Goal: Register for event/course

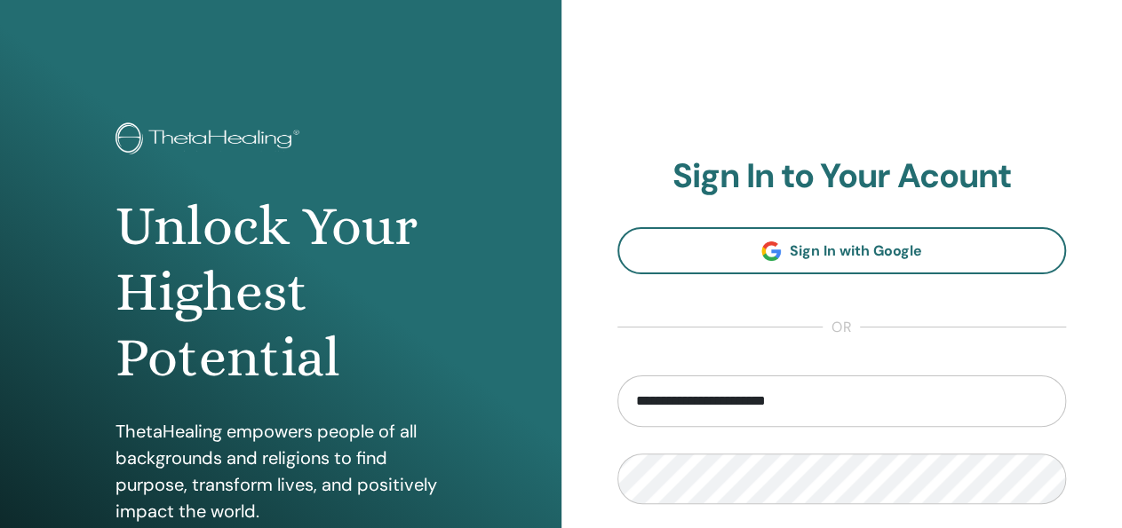
scroll to position [323, 0]
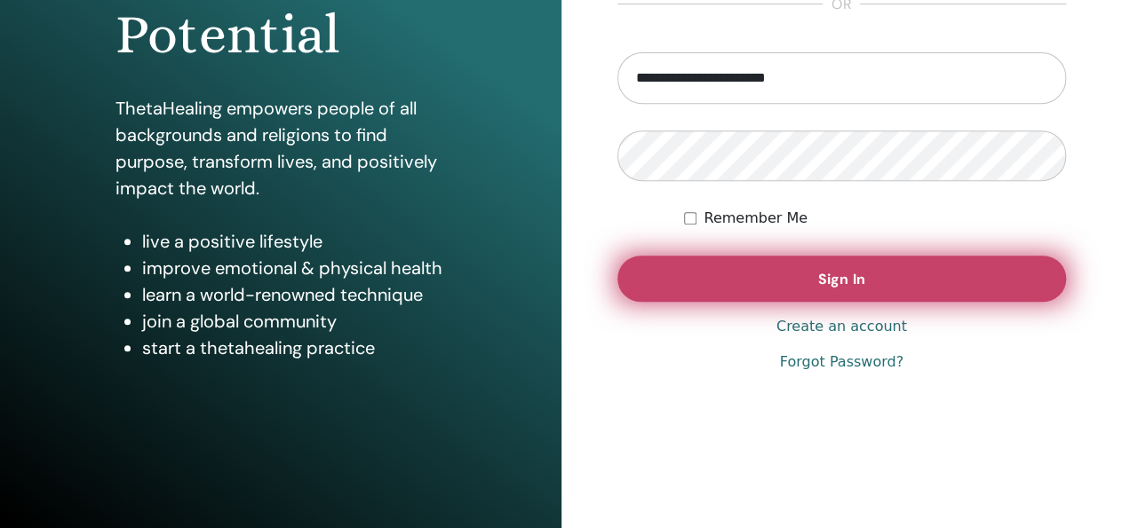
type input "**********"
click at [889, 278] on button "Sign In" at bounding box center [841, 279] width 449 height 46
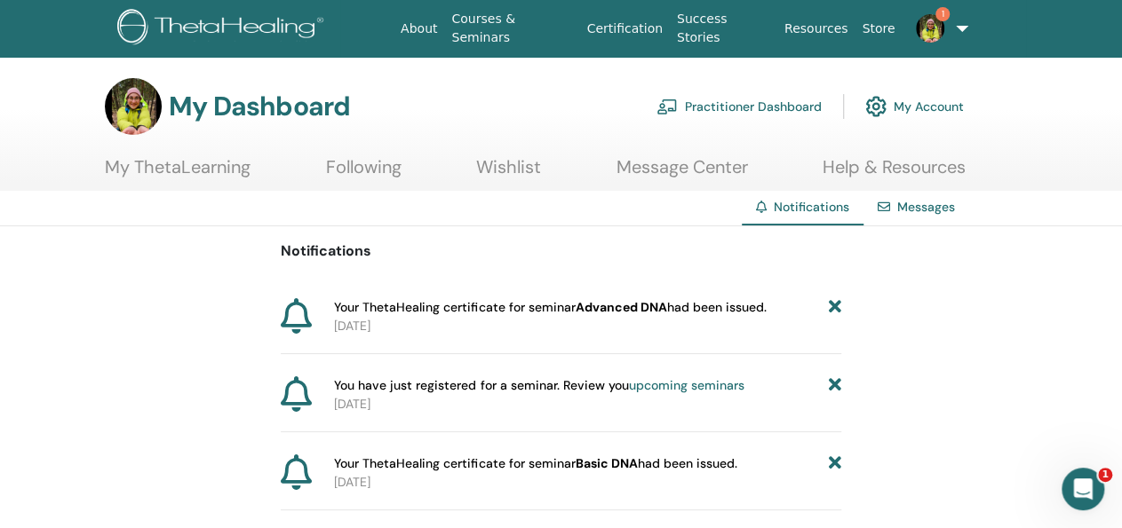
click at [759, 104] on link "Practitioner Dashboard" at bounding box center [738, 106] width 165 height 39
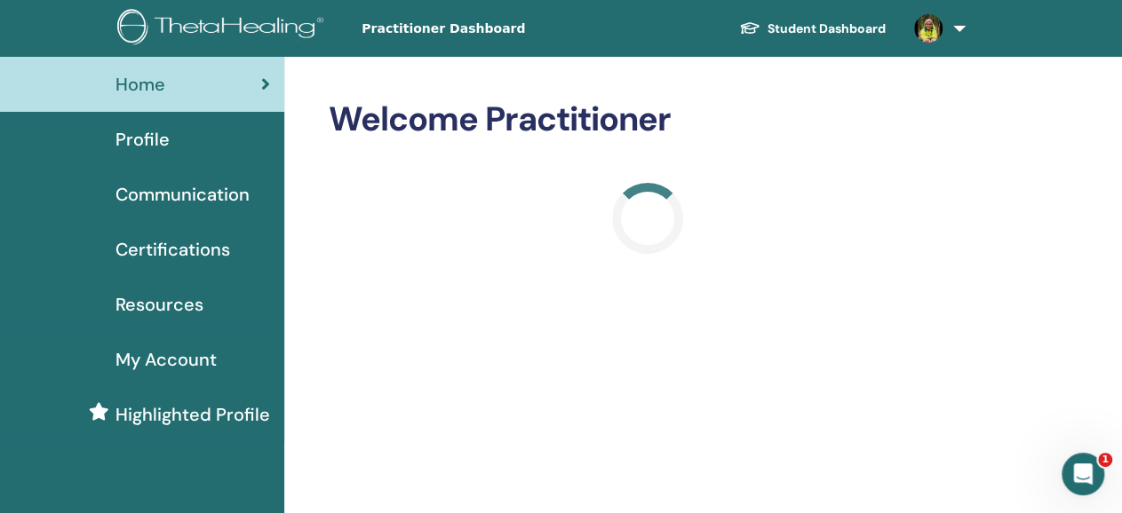
click at [870, 19] on link "Student Dashboard" at bounding box center [812, 28] width 175 height 33
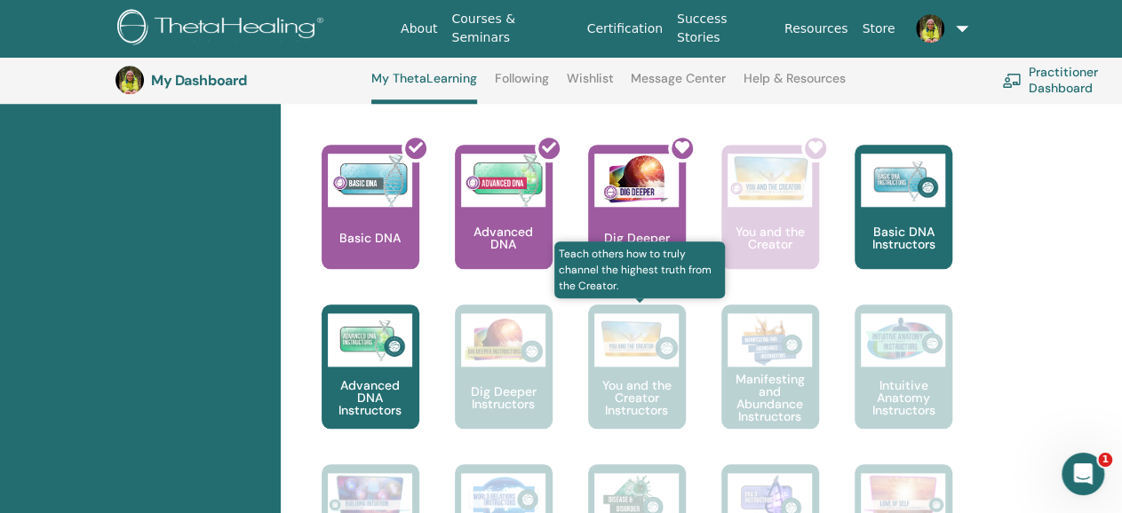
scroll to position [785, 0]
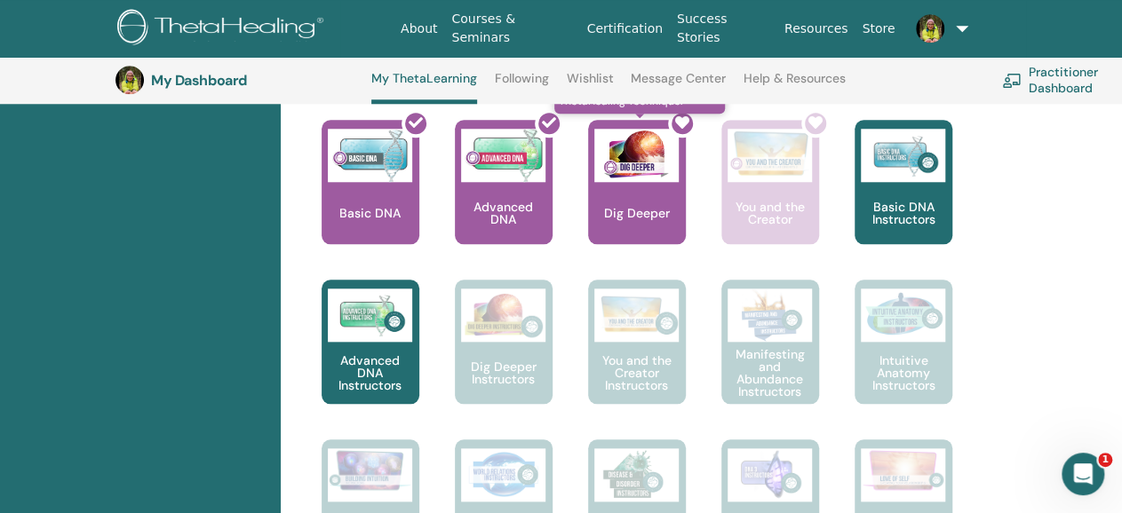
click at [662, 202] on div at bounding box center [648, 189] width 98 height 160
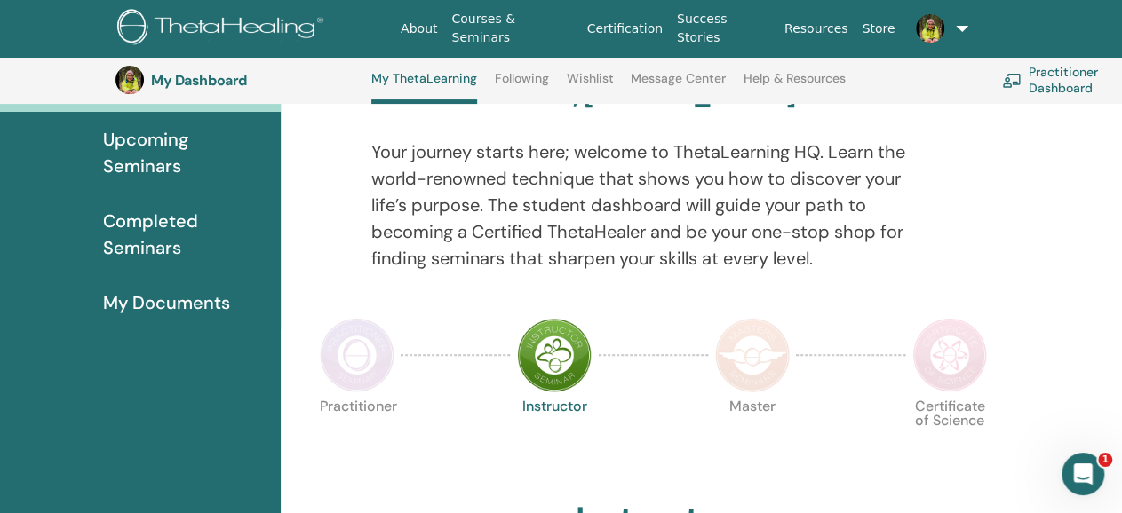
scroll to position [139, 0]
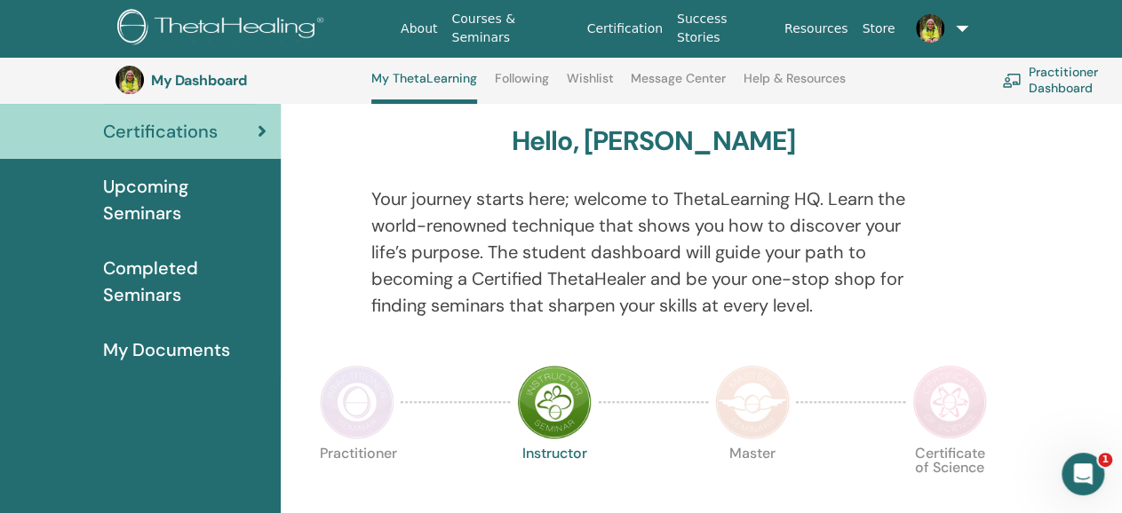
click at [170, 186] on span "Upcoming Seminars" at bounding box center [184, 199] width 163 height 53
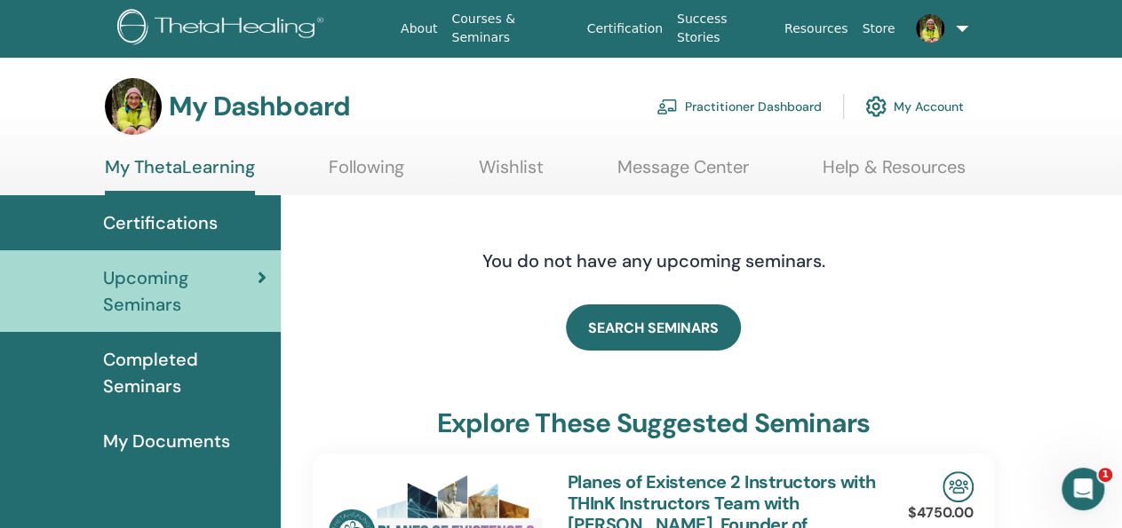
click at [185, 216] on span "Certifications" at bounding box center [160, 223] width 115 height 27
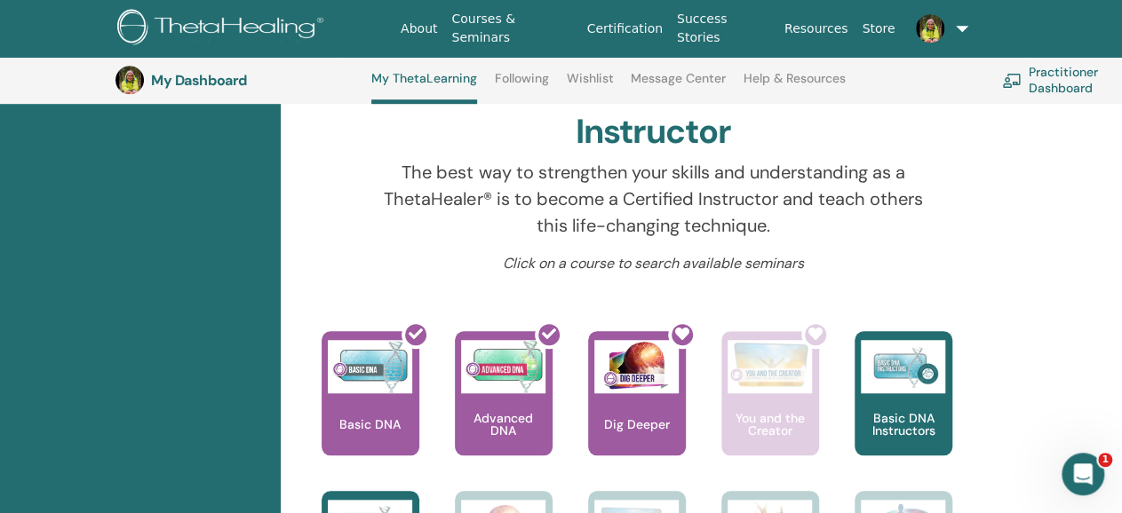
scroll to position [600, 0]
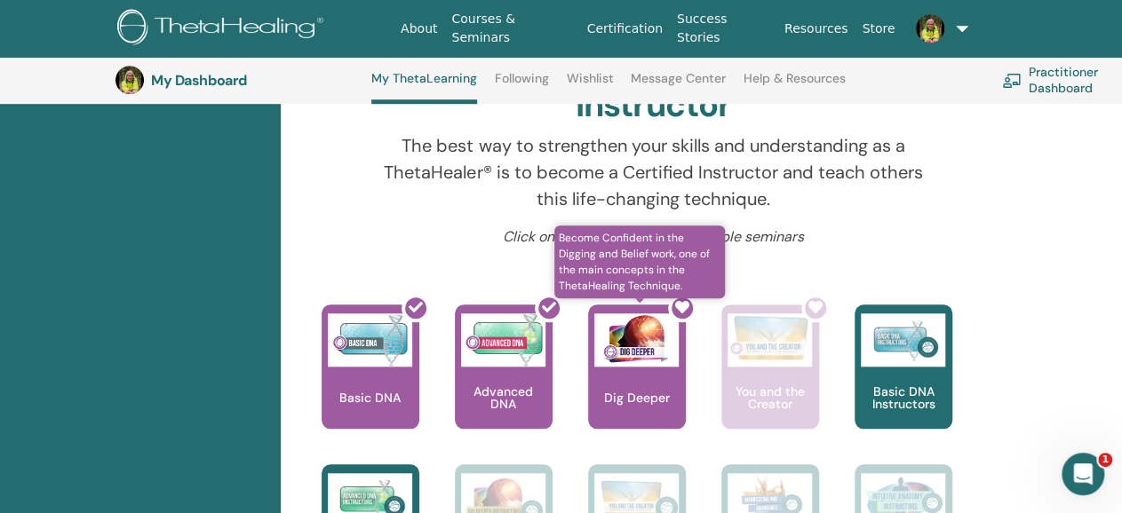
click at [655, 380] on div at bounding box center [648, 374] width 98 height 160
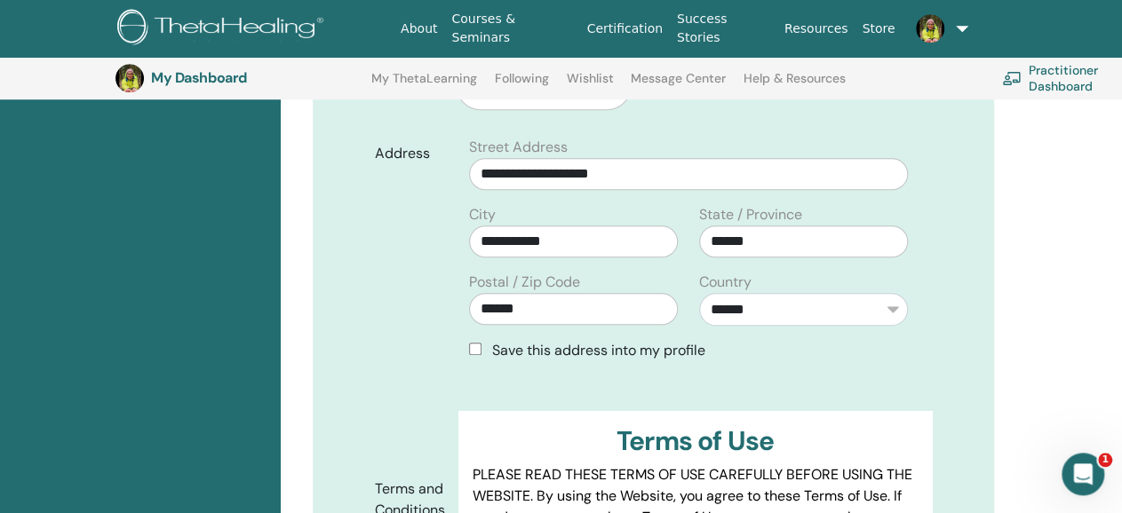
scroll to position [873, 0]
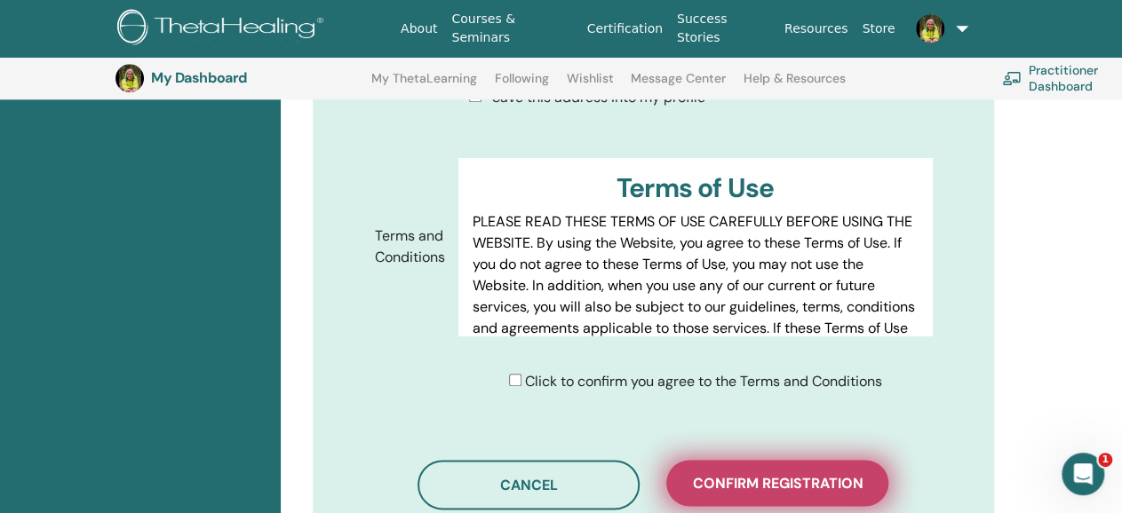
click at [851, 474] on span "Confirm registration" at bounding box center [777, 483] width 171 height 19
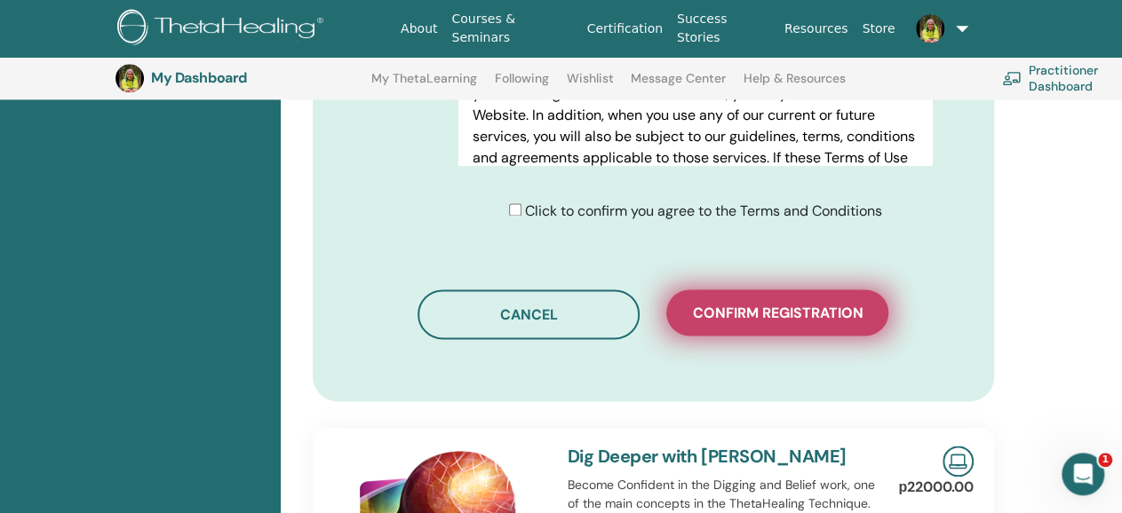
scroll to position [1058, 0]
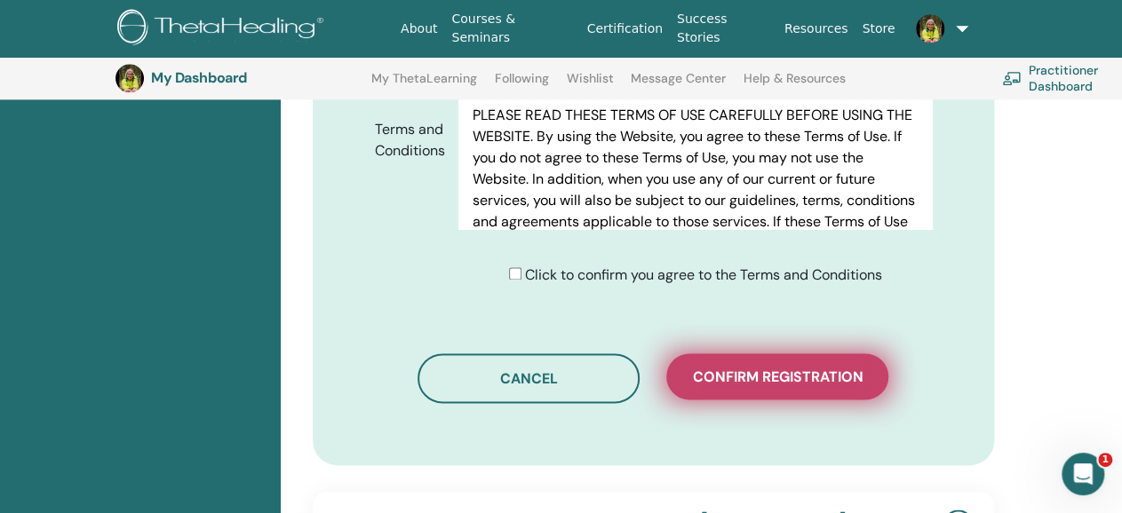
click at [795, 354] on button "Confirm registration" at bounding box center [777, 377] width 222 height 46
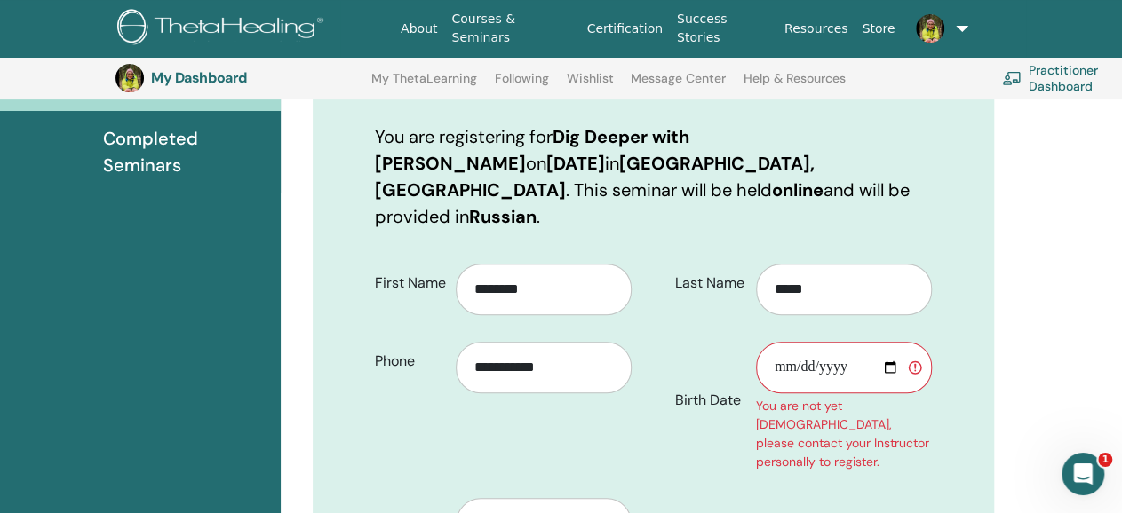
scroll to position [226, 0]
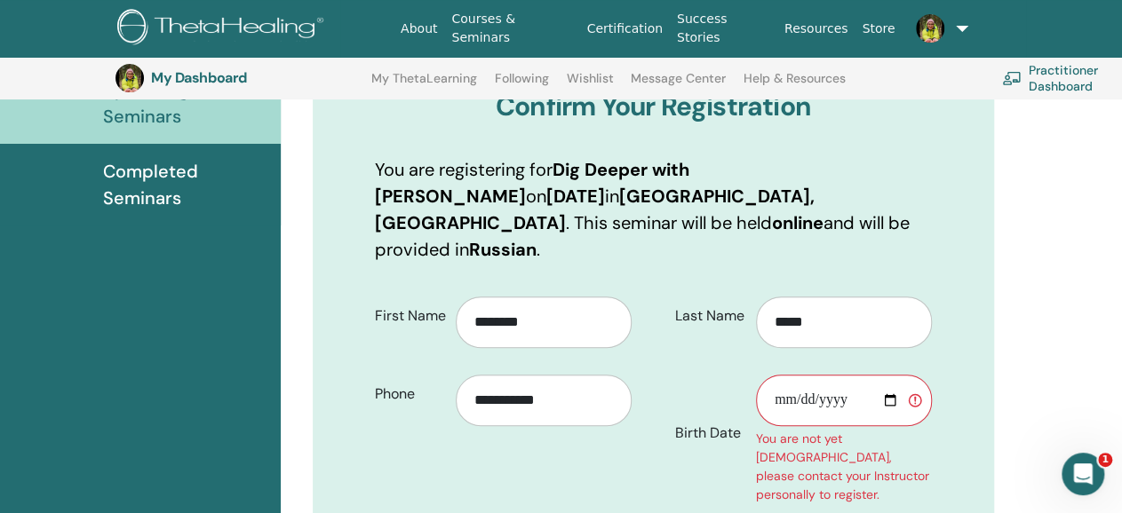
click at [784, 376] on input "Birth Date" at bounding box center [844, 401] width 176 height 52
type input "**********"
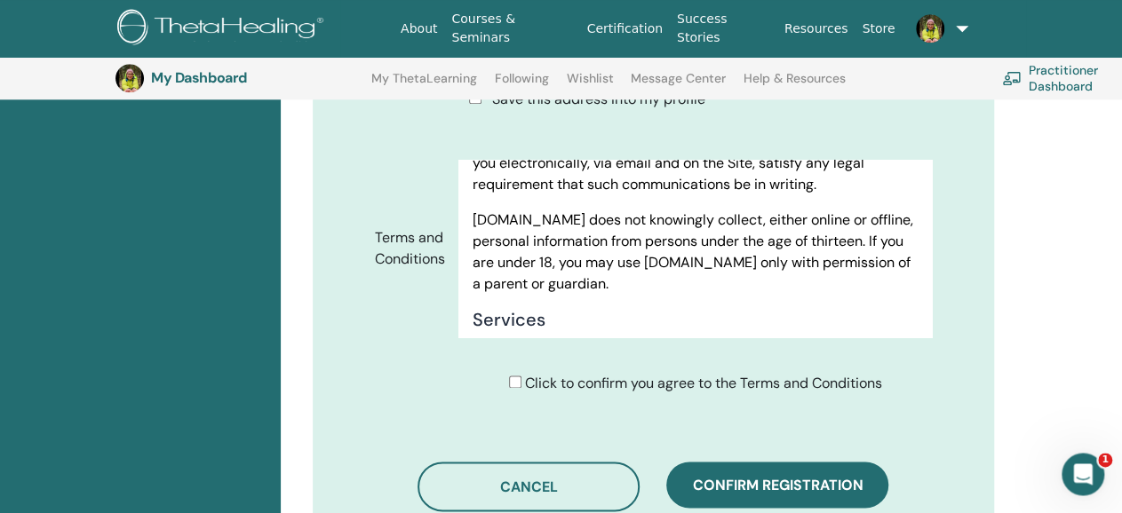
scroll to position [965, 0]
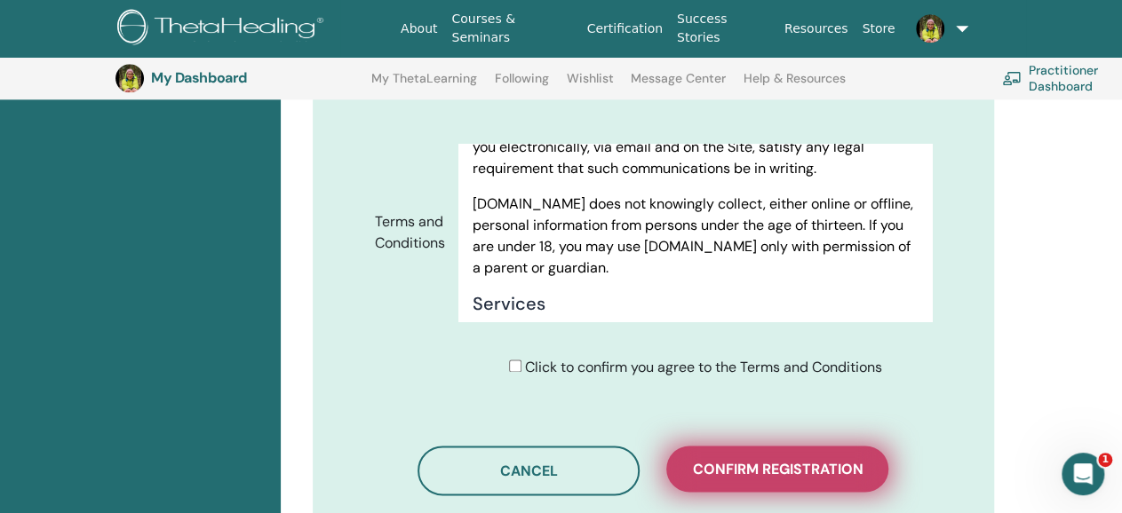
click at [796, 460] on span "Confirm registration" at bounding box center [777, 469] width 171 height 19
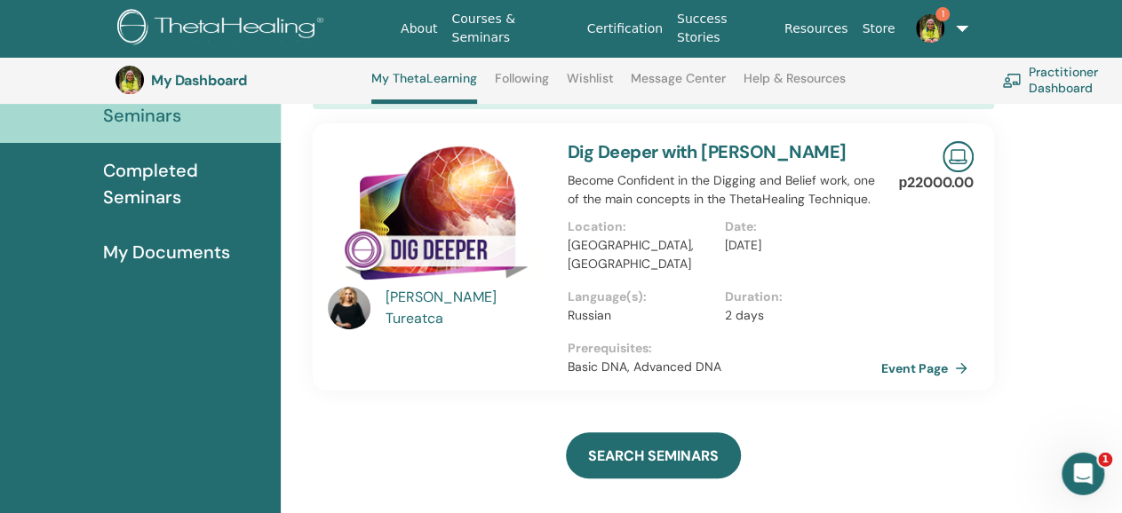
scroll to position [231, 0]
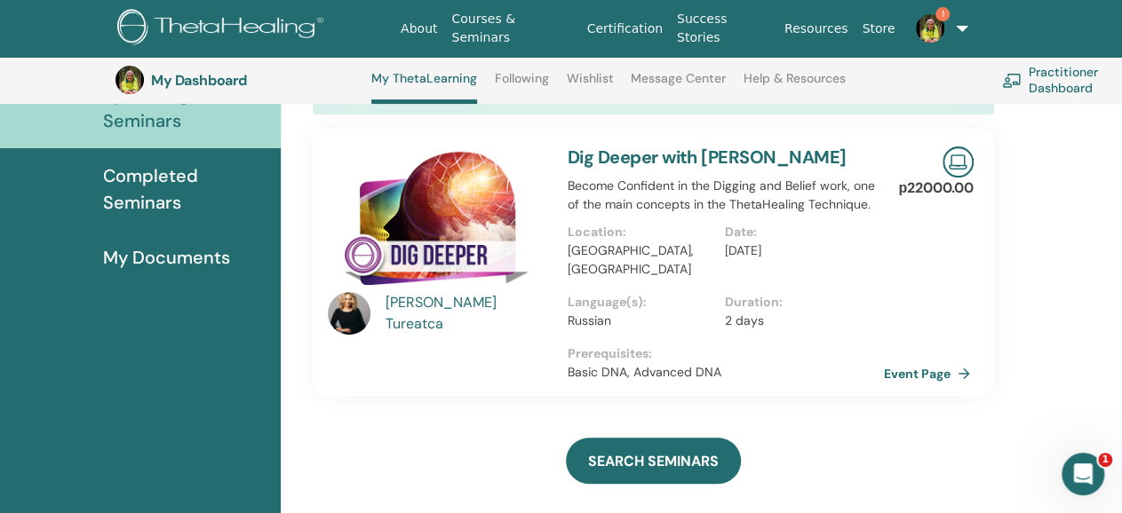
click at [912, 361] on link "Event Page" at bounding box center [930, 374] width 93 height 27
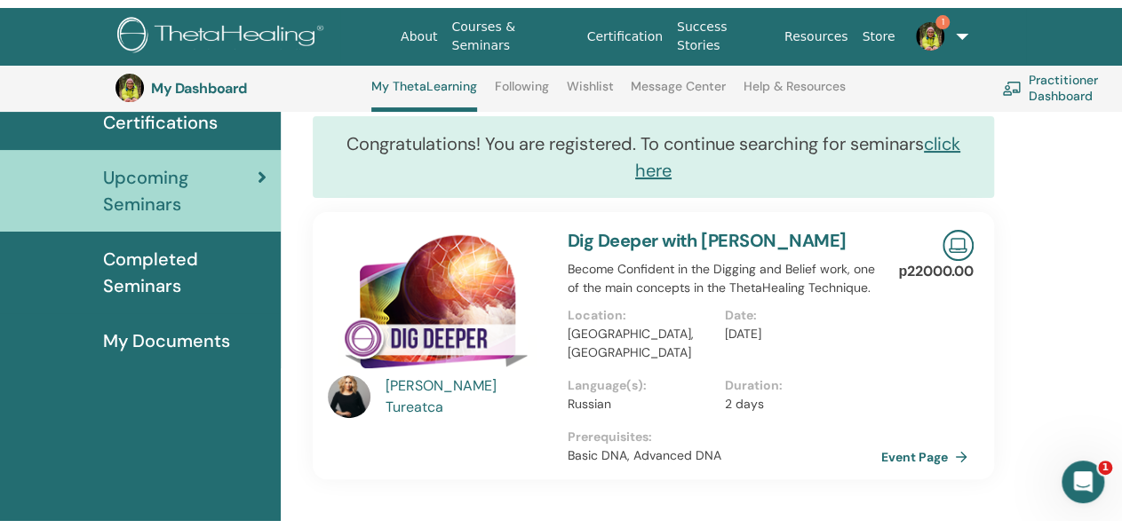
scroll to position [0, 0]
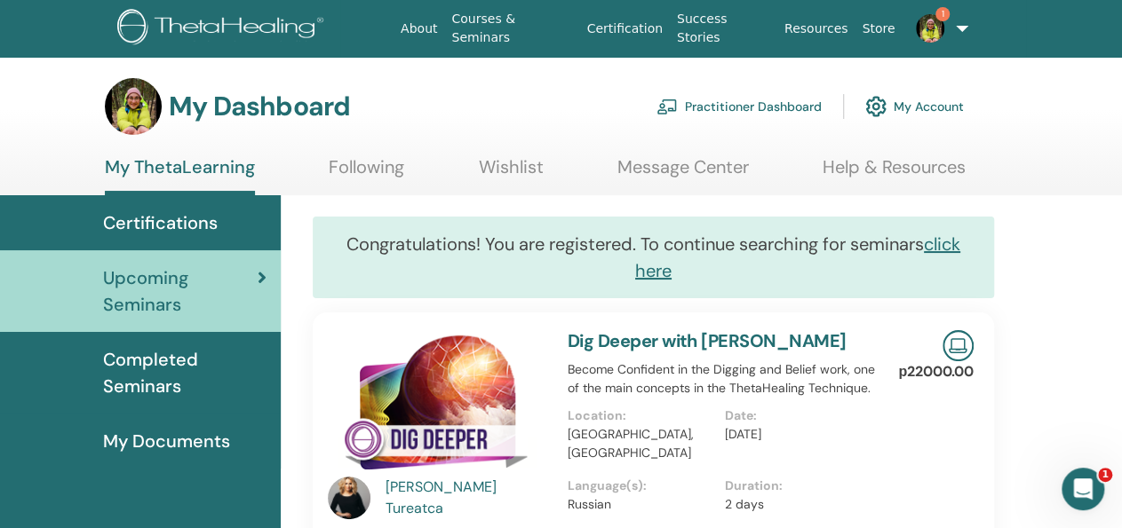
click at [769, 104] on link "Practitioner Dashboard" at bounding box center [738, 106] width 165 height 39
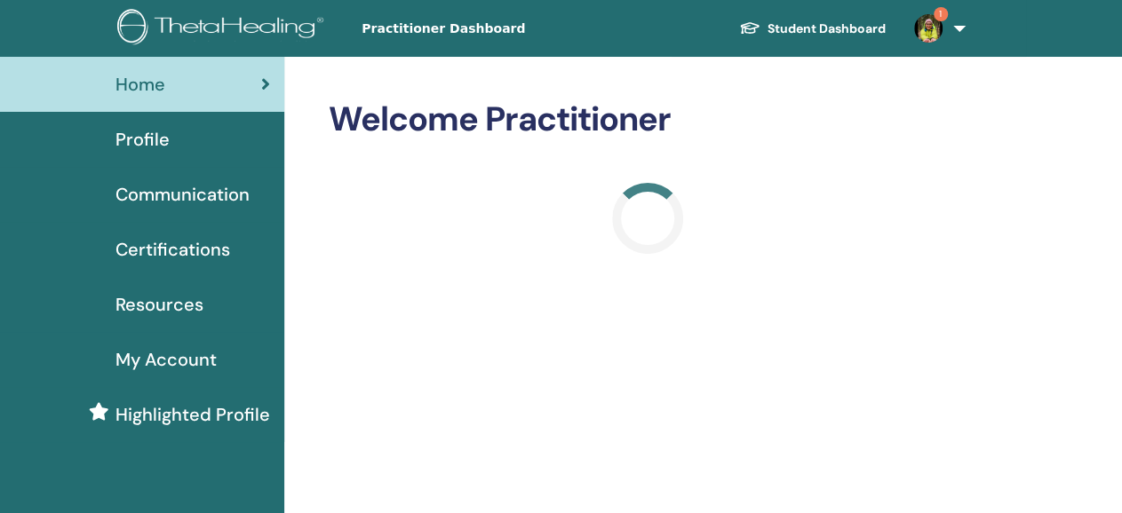
click at [209, 238] on span "Certifications" at bounding box center [172, 249] width 115 height 27
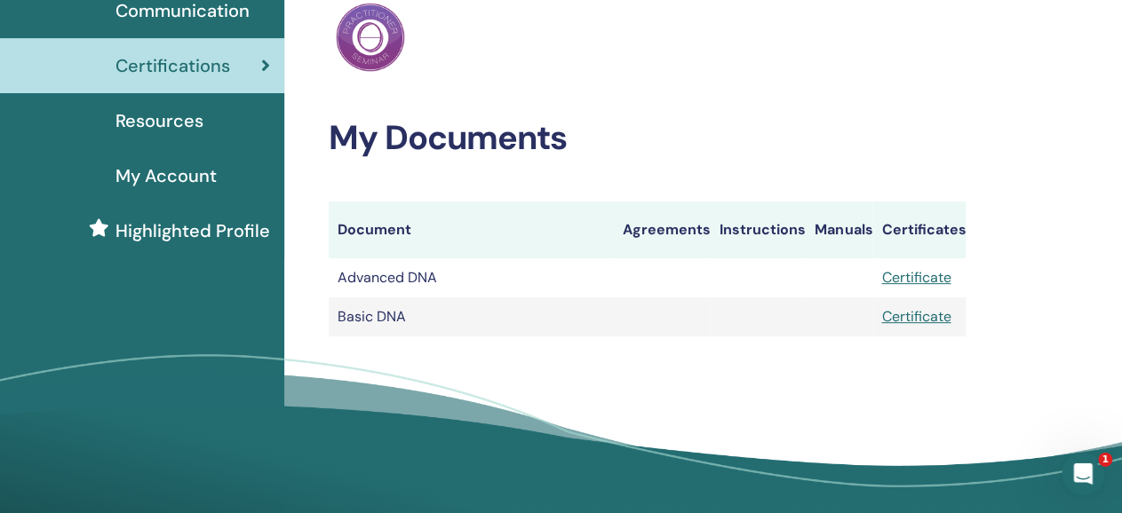
scroll to position [185, 0]
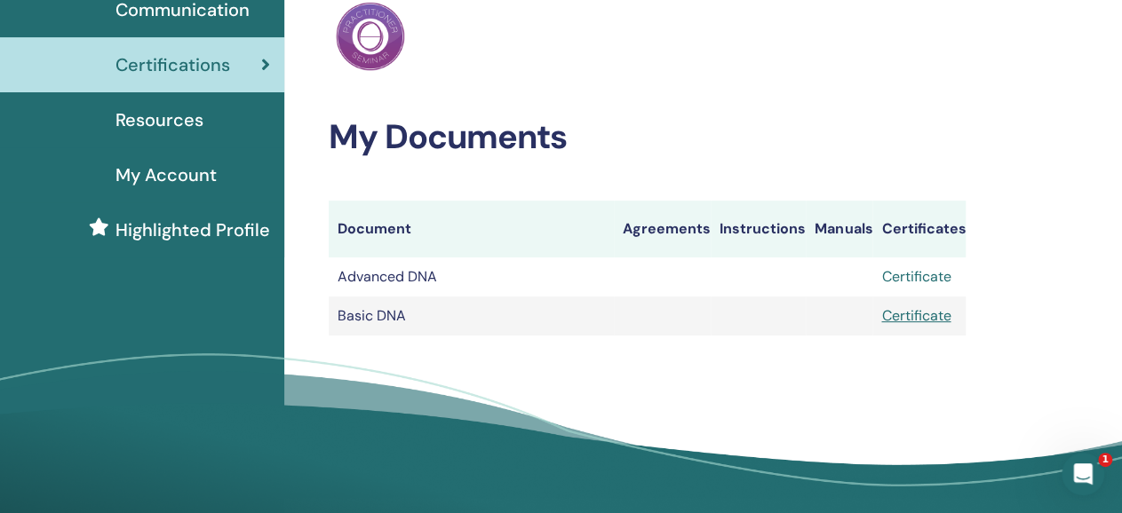
click at [909, 278] on link "Certificate" at bounding box center [915, 276] width 69 height 19
